Goal: Transaction & Acquisition: Purchase product/service

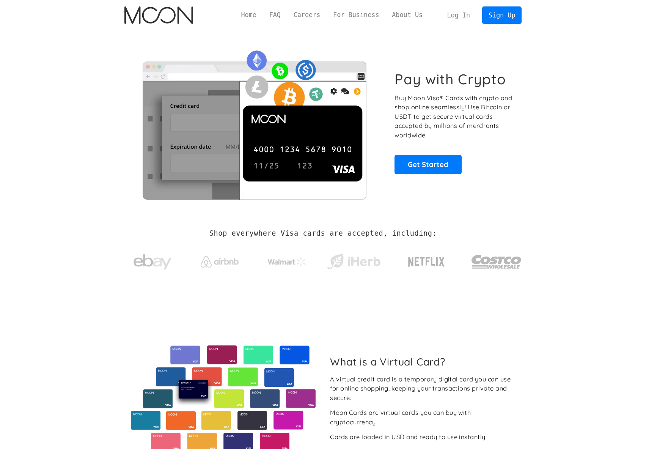
click at [453, 13] on link "Log In" at bounding box center [459, 15] width 36 height 17
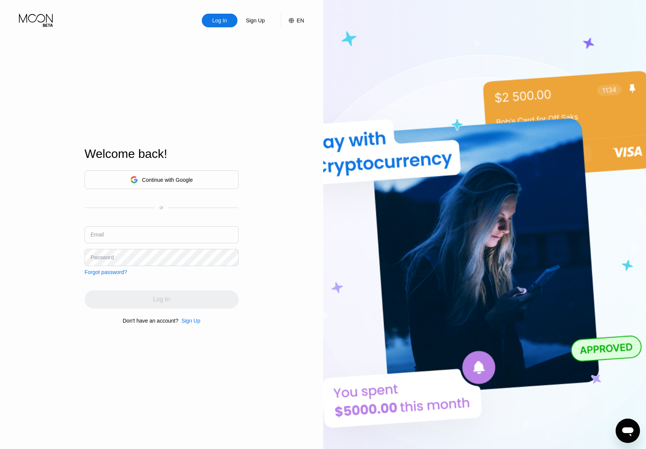
click at [123, 234] on input "text" at bounding box center [162, 234] width 154 height 17
type input "sotadew97@gmail.com"
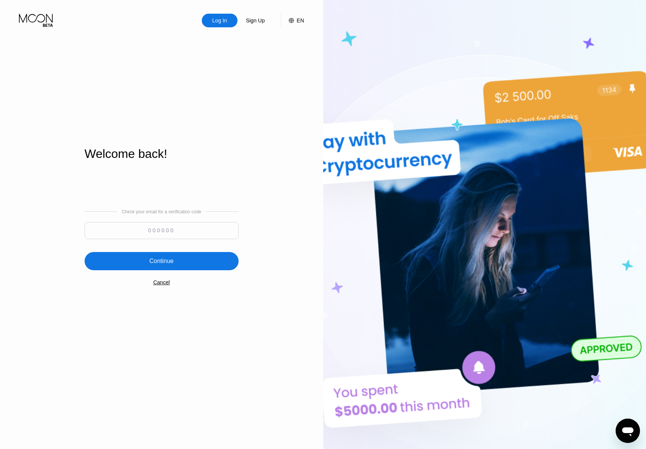
click at [123, 234] on input at bounding box center [162, 230] width 154 height 17
type input "601164"
click at [177, 264] on div "Continue" at bounding box center [162, 261] width 154 height 18
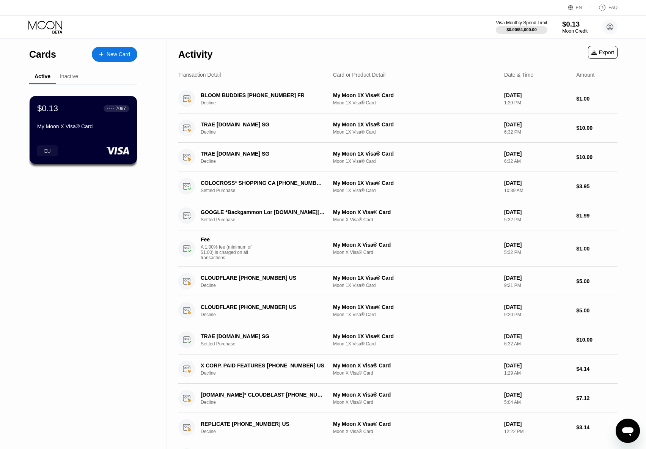
click at [576, 30] on div "Moon Credit" at bounding box center [574, 30] width 25 height 5
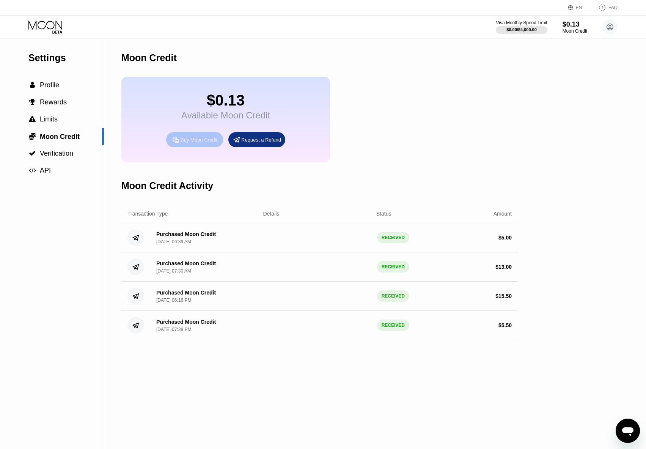
click at [194, 143] on div "Buy Moon Credit" at bounding box center [199, 140] width 37 height 6
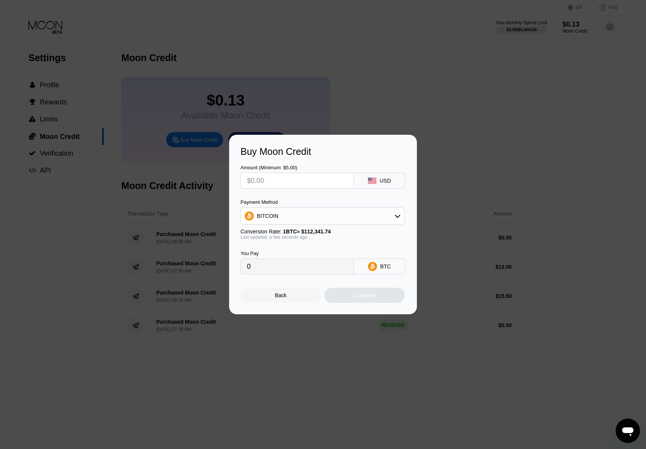
click at [402, 218] on div "BITCOIN" at bounding box center [323, 215] width 164 height 15
click at [347, 214] on div "BITCOIN" at bounding box center [323, 215] width 164 height 15
click at [291, 180] on input "text" at bounding box center [297, 180] width 101 height 15
type input "$10."
type input "0.00008902"
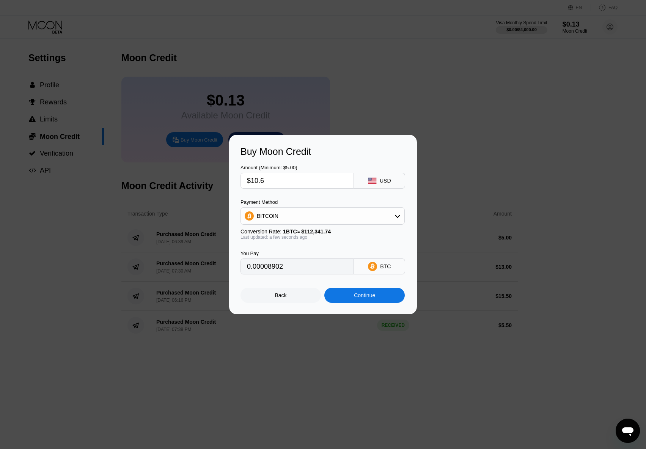
type input "$10.61"
type input "0.00009445"
type input "$10.4"
type input "0.00009258"
type input "$10."
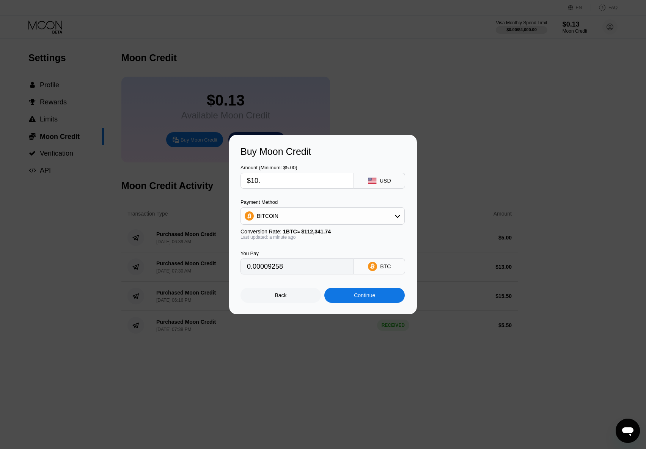
type input "0.00008902"
type input "$10.1"
type input "0.00008991"
type input "$10."
type input "0.00008902"
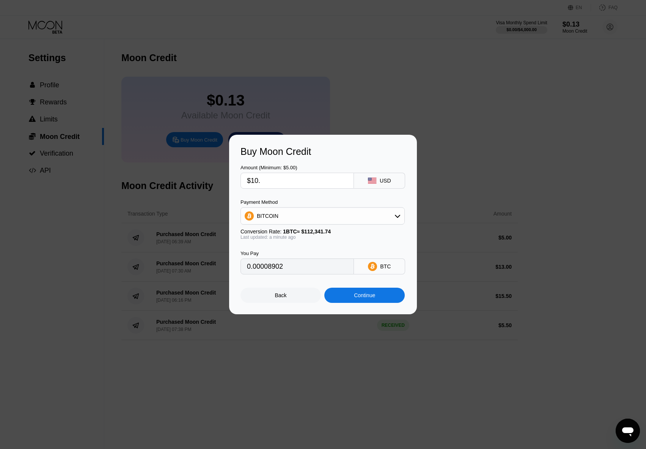
type input "$10.2"
type input "0.00009080"
type input "$10.3"
type input "0.00009169"
type input "$10.25"
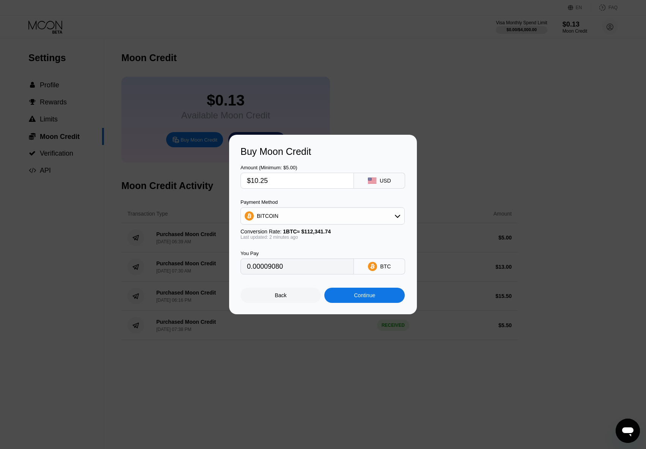
type input "0.00009124"
type input "$10.25"
click at [369, 297] on div "Continue" at bounding box center [364, 295] width 21 height 6
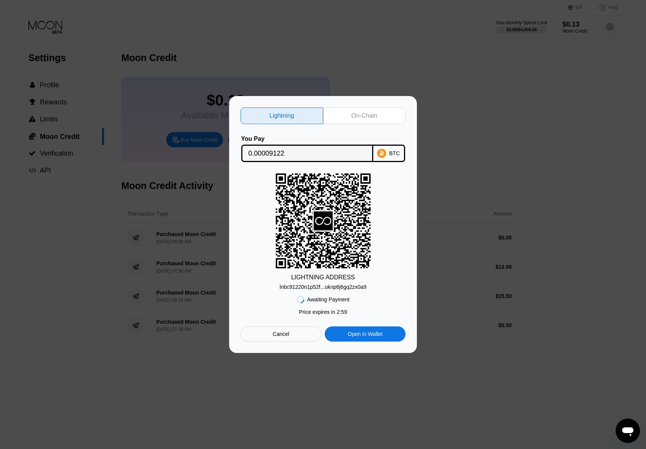
click at [313, 289] on div "lnbc91220n1p52f...uknp6j6gq2zx0a9" at bounding box center [323, 287] width 87 height 6
click at [364, 116] on div "On-Chain" at bounding box center [364, 116] width 26 height 8
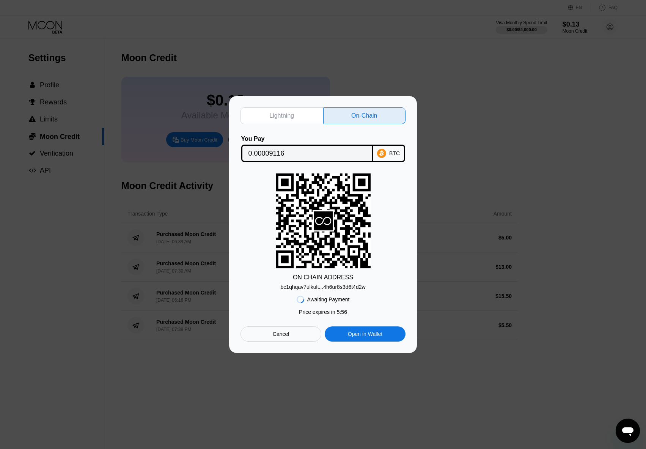
click at [288, 118] on div "Lightning" at bounding box center [282, 115] width 83 height 17
type input "0.00009122"
